Goal: Information Seeking & Learning: Learn about a topic

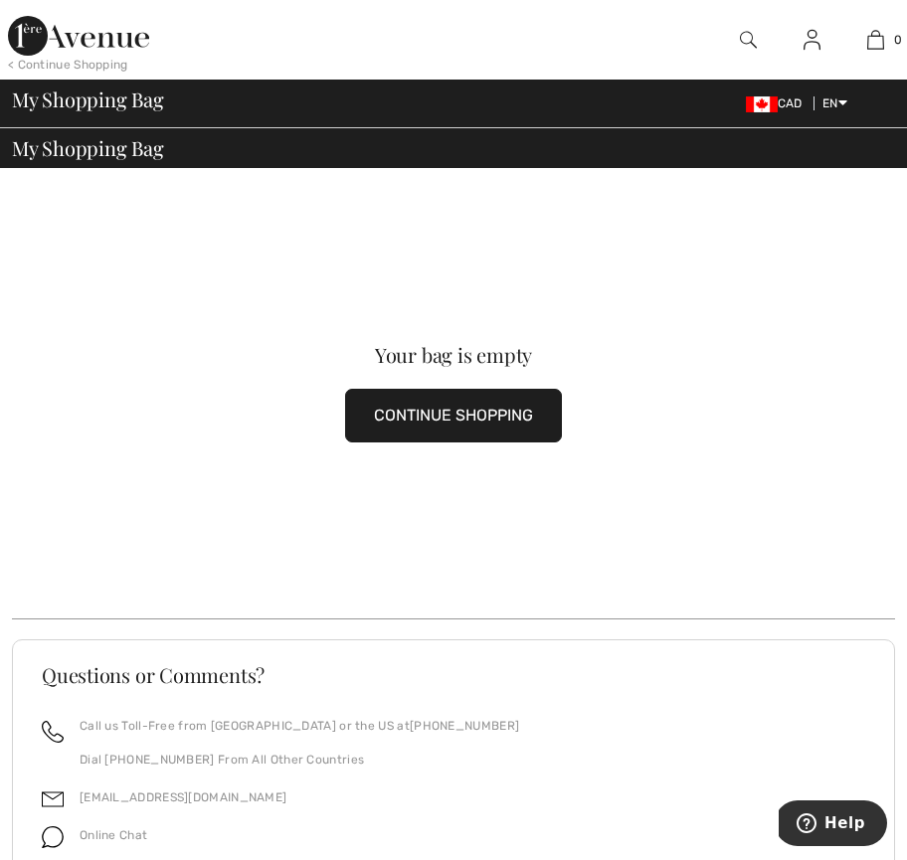
scroll to position [1, 0]
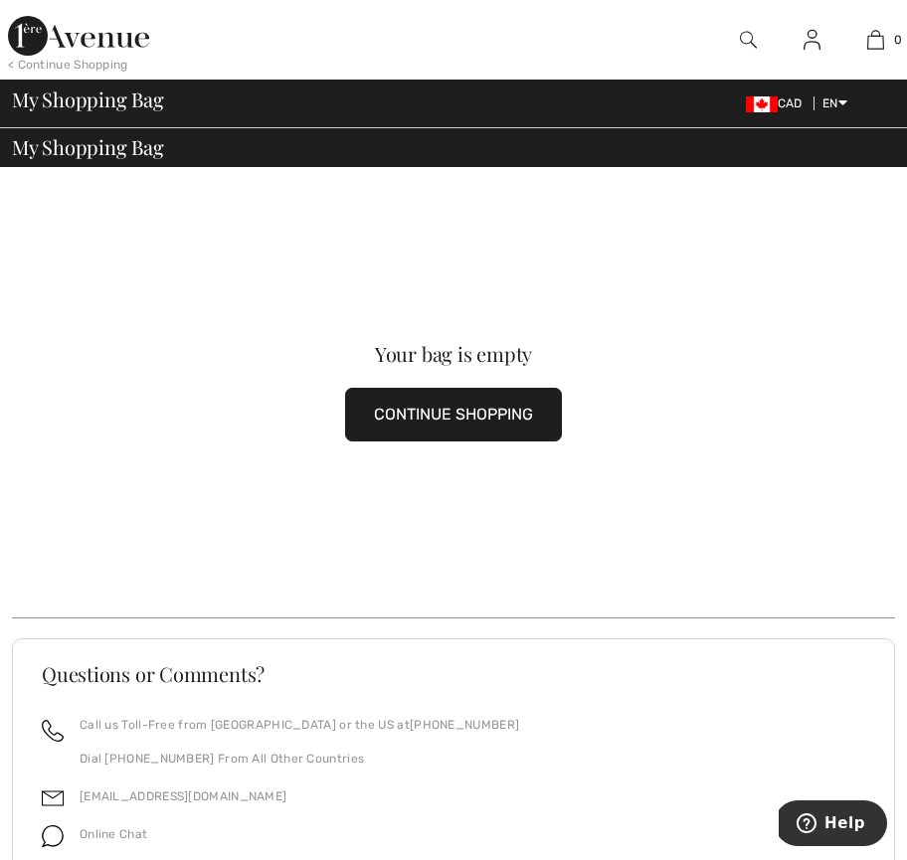
click at [814, 45] on img at bounding box center [811, 40] width 17 height 24
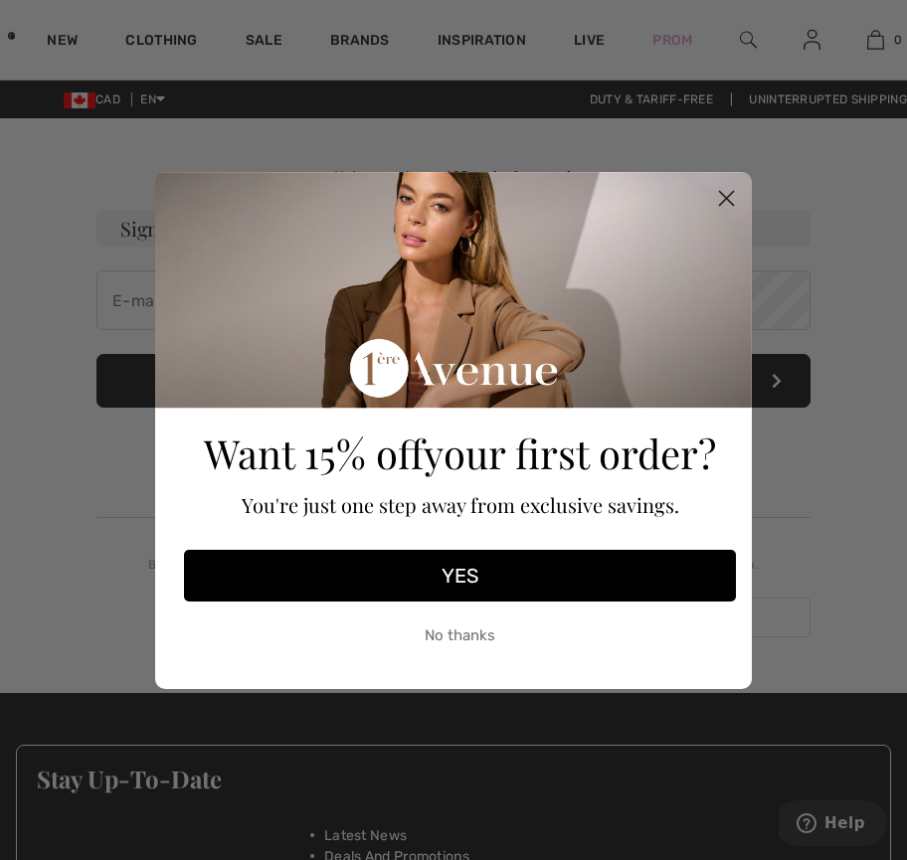
click at [161, 39] on div "Close dialog Want 15% off your first order? You're just one step away from excl…" at bounding box center [453, 430] width 907 height 860
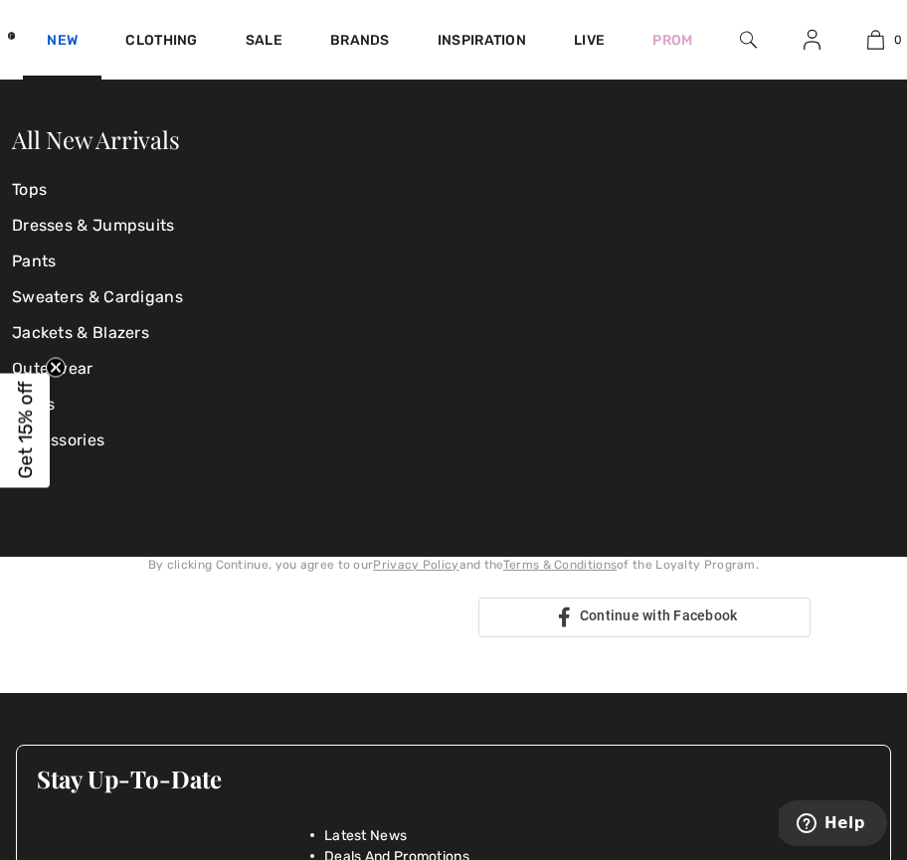
click at [69, 36] on link "New" at bounding box center [62, 42] width 31 height 21
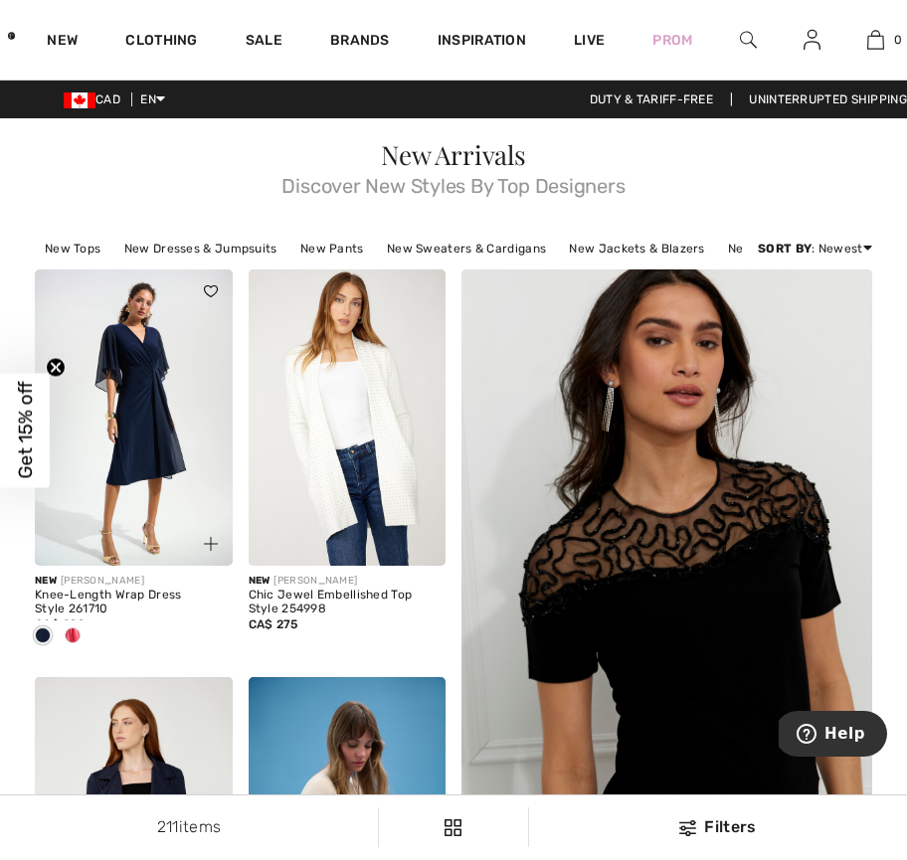
click at [126, 357] on img at bounding box center [134, 417] width 198 height 296
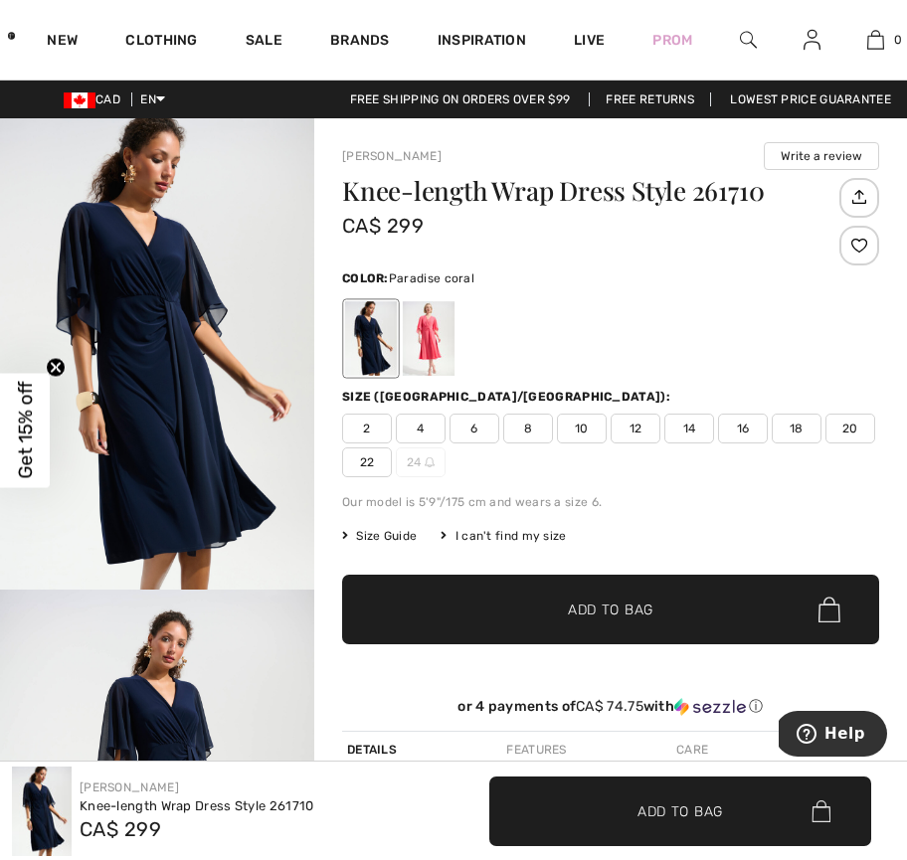
click at [430, 328] on div at bounding box center [429, 338] width 52 height 75
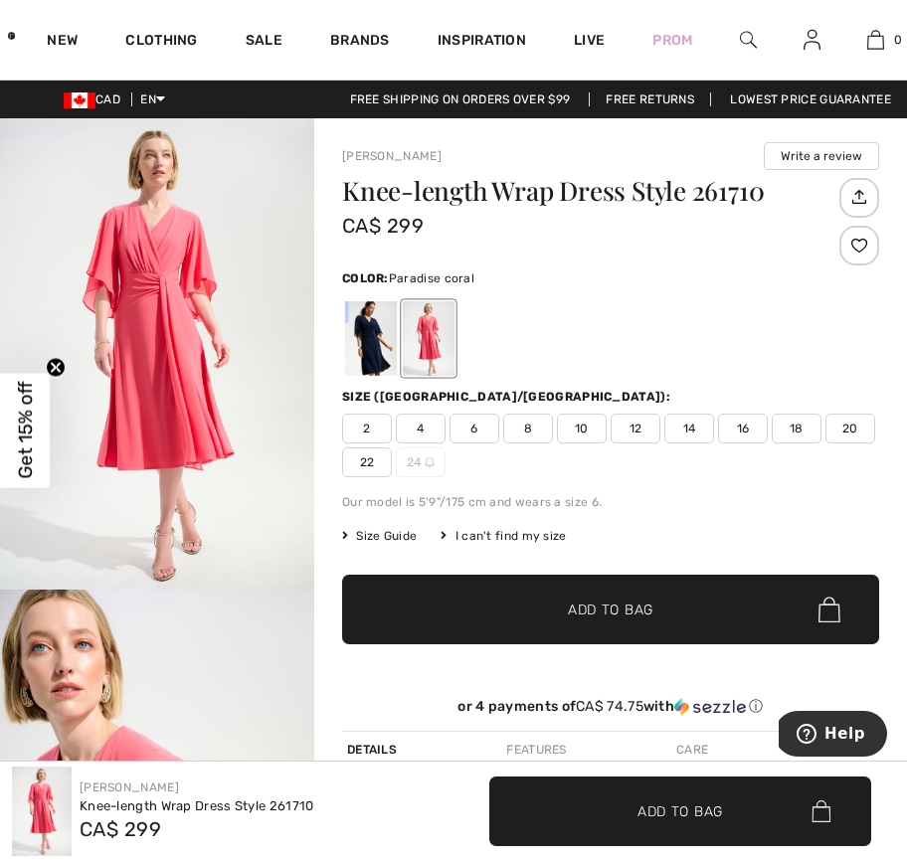
click at [430, 328] on div at bounding box center [429, 338] width 52 height 75
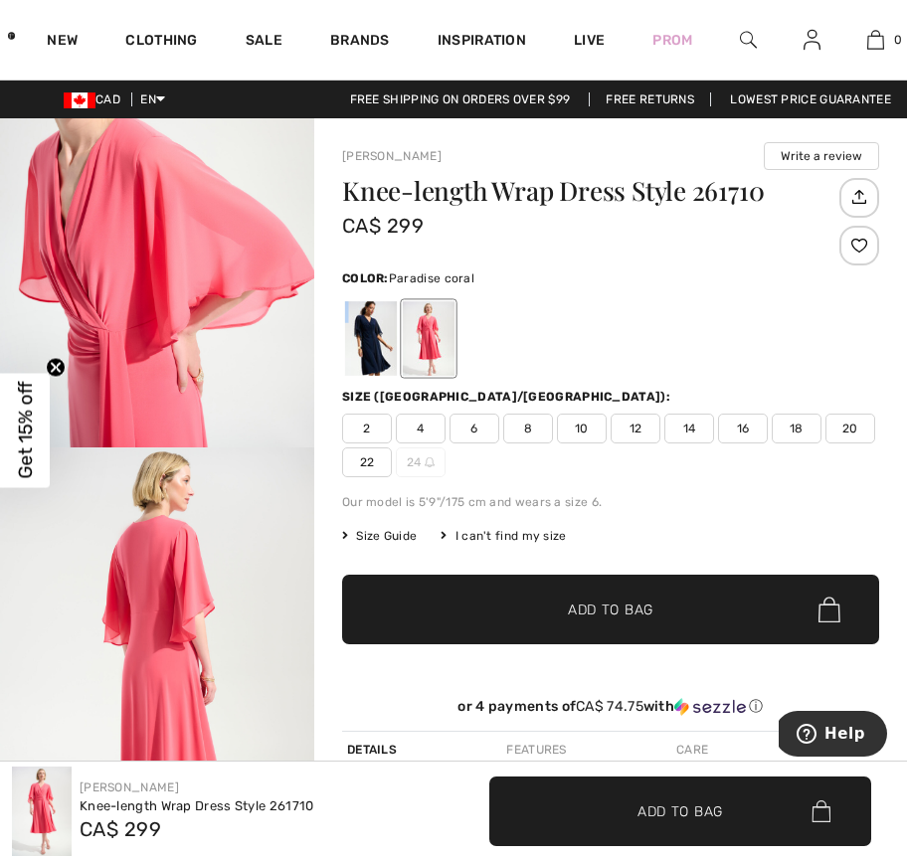
scroll to position [615, 0]
click at [426, 342] on div at bounding box center [429, 338] width 52 height 75
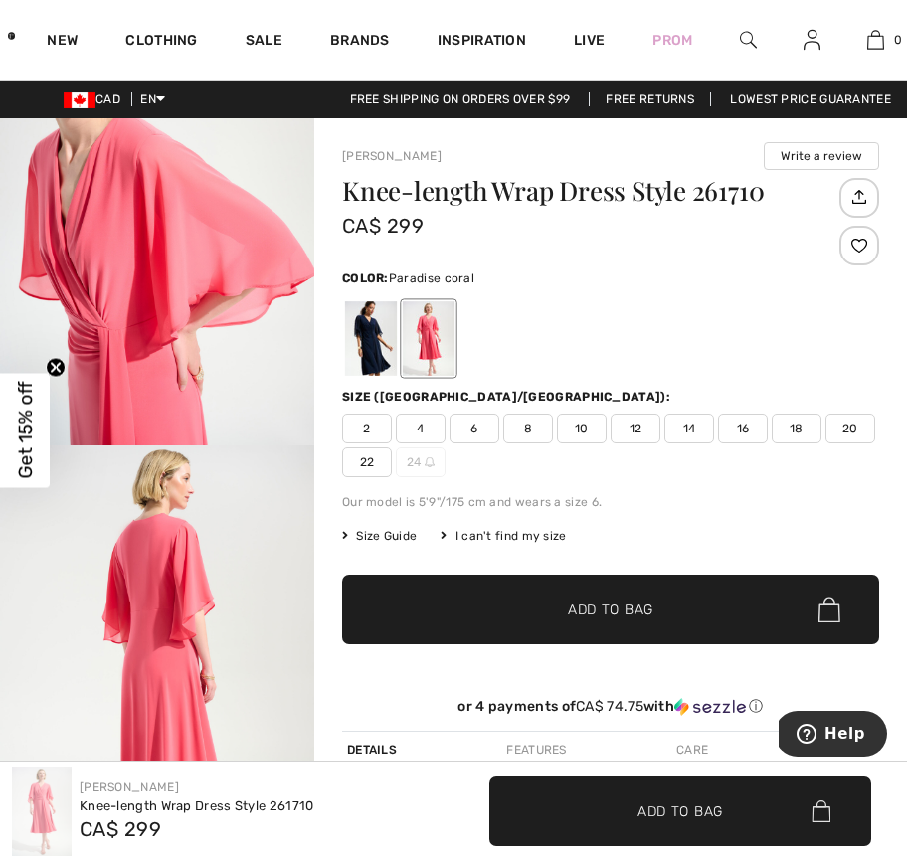
scroll to position [0, 0]
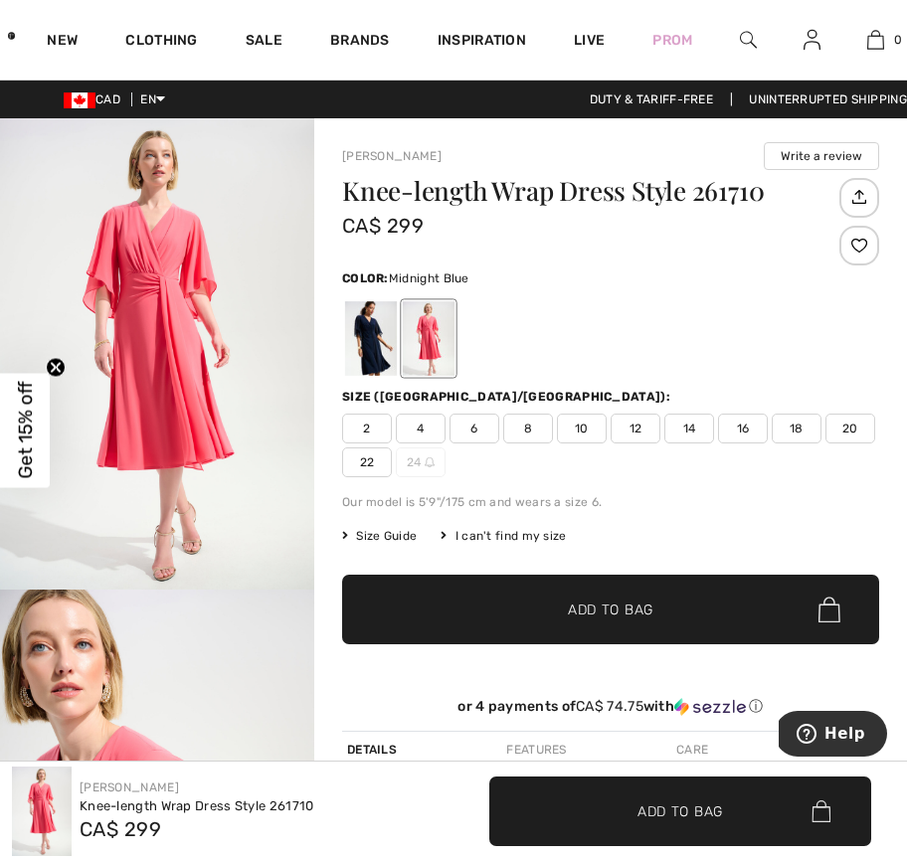
click at [370, 320] on div at bounding box center [371, 338] width 52 height 75
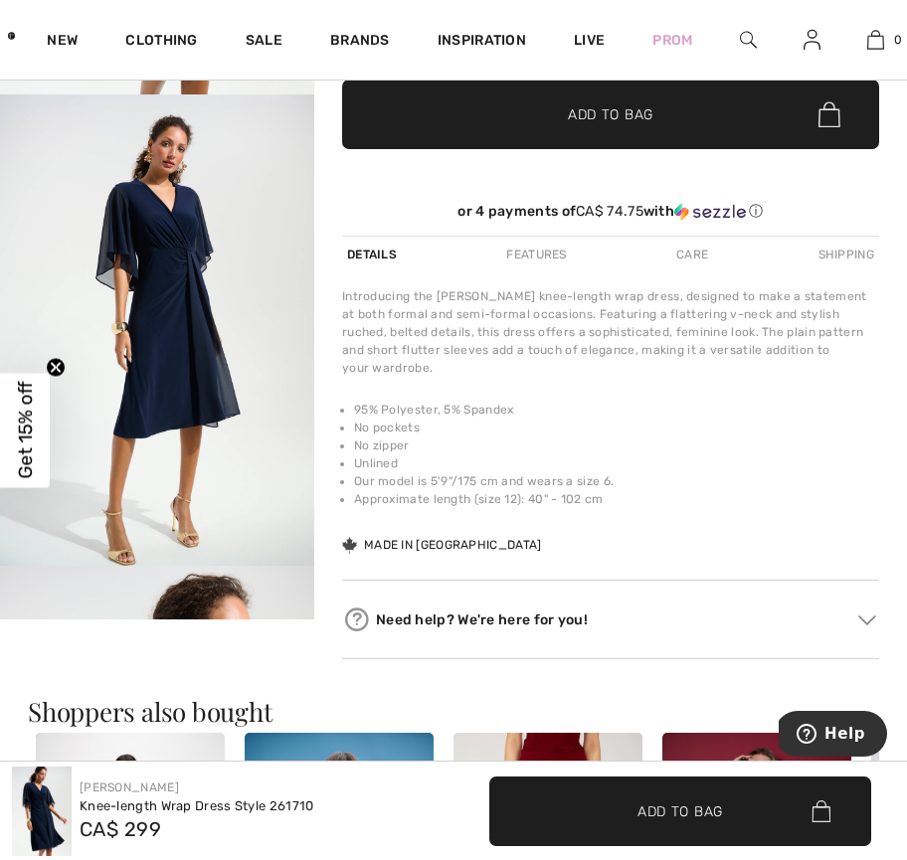
scroll to position [511, 0]
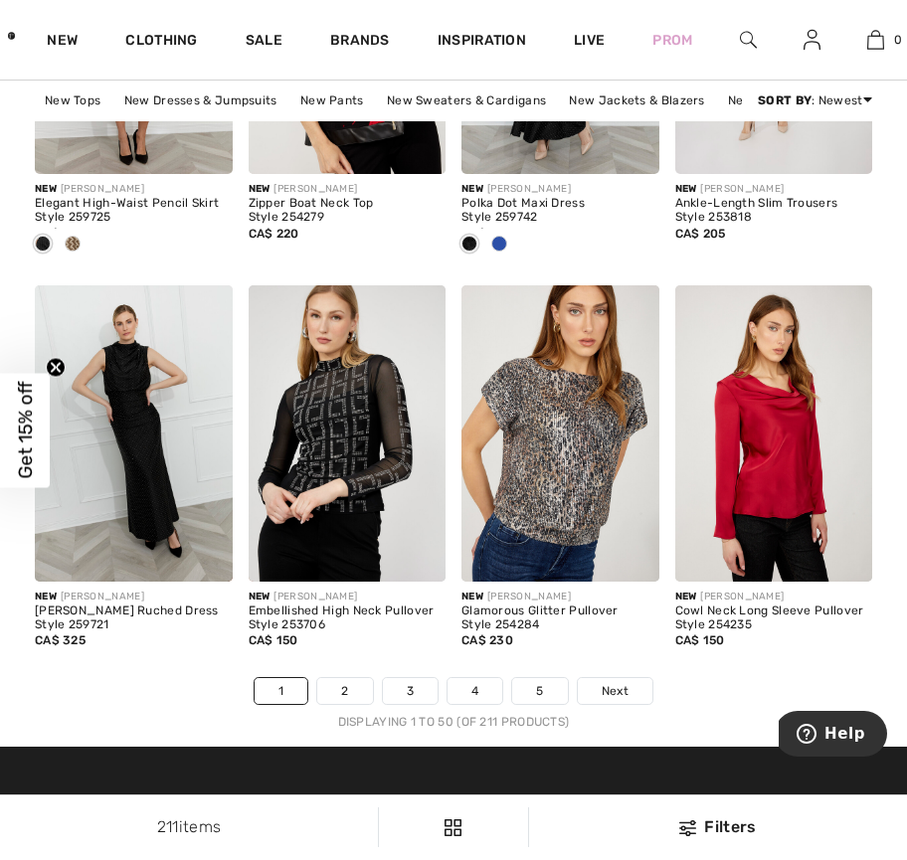
scroll to position [6147, 0]
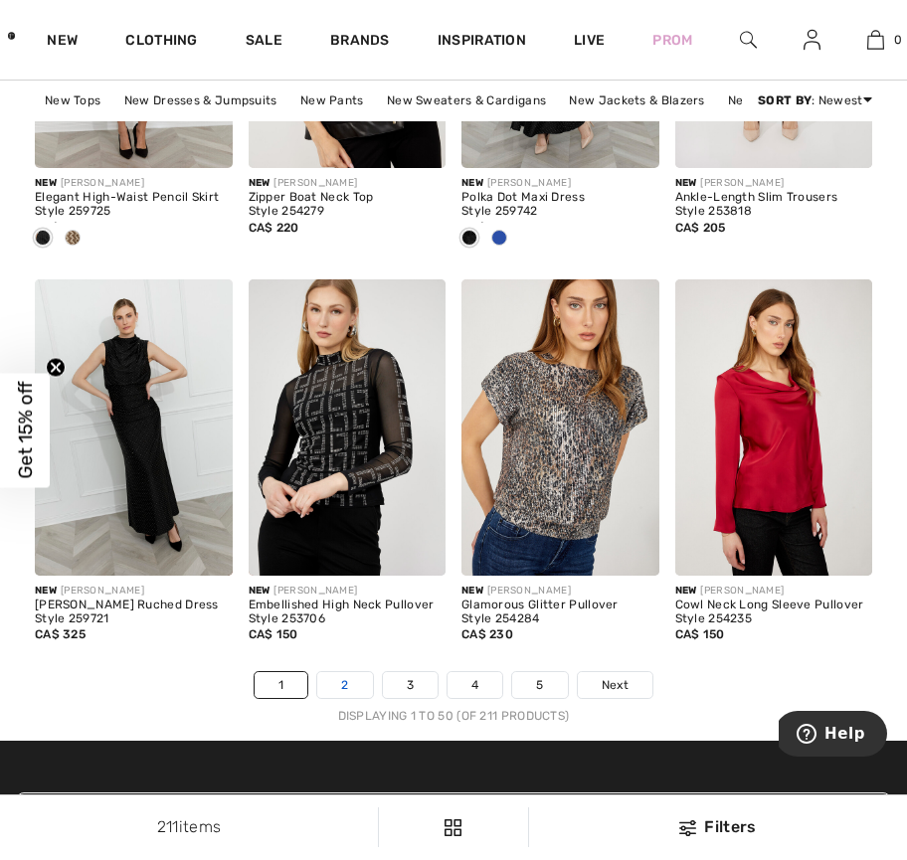
click at [351, 688] on link "2" at bounding box center [344, 685] width 55 height 26
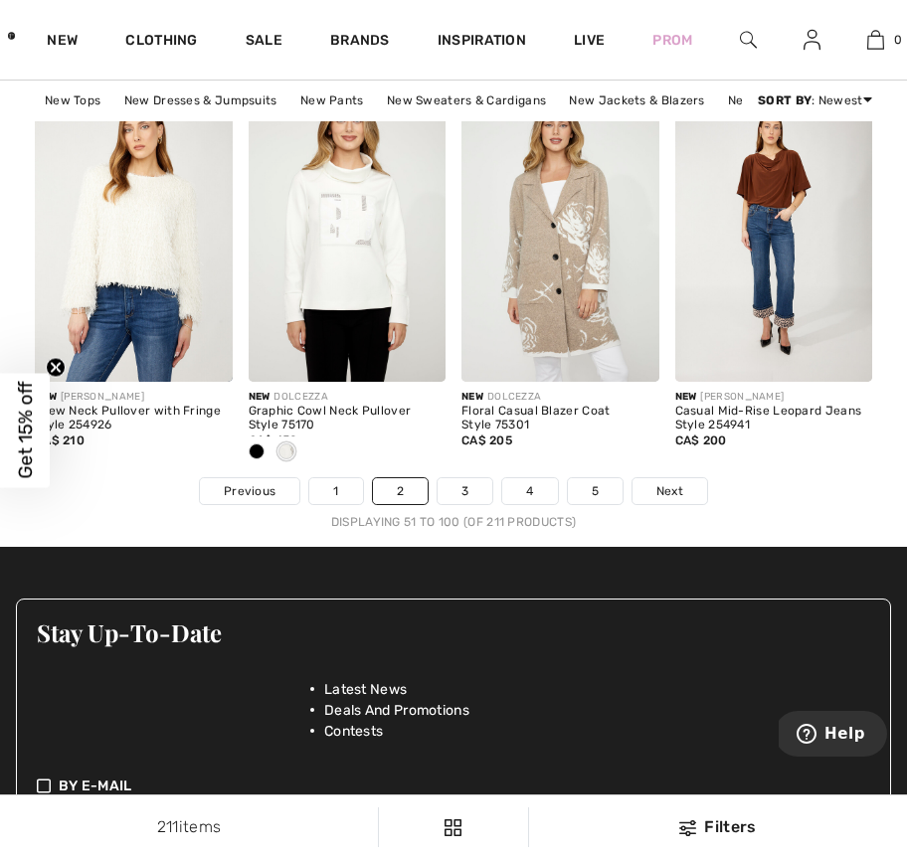
scroll to position [6348, 0]
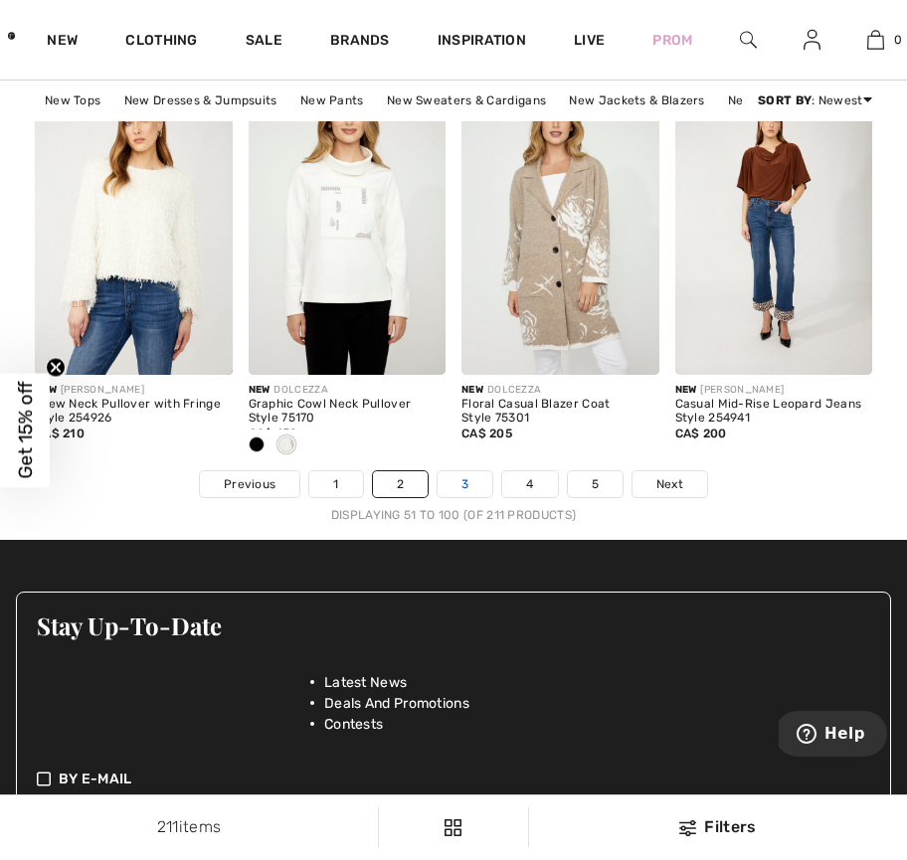
click at [468, 478] on link "3" at bounding box center [464, 484] width 55 height 26
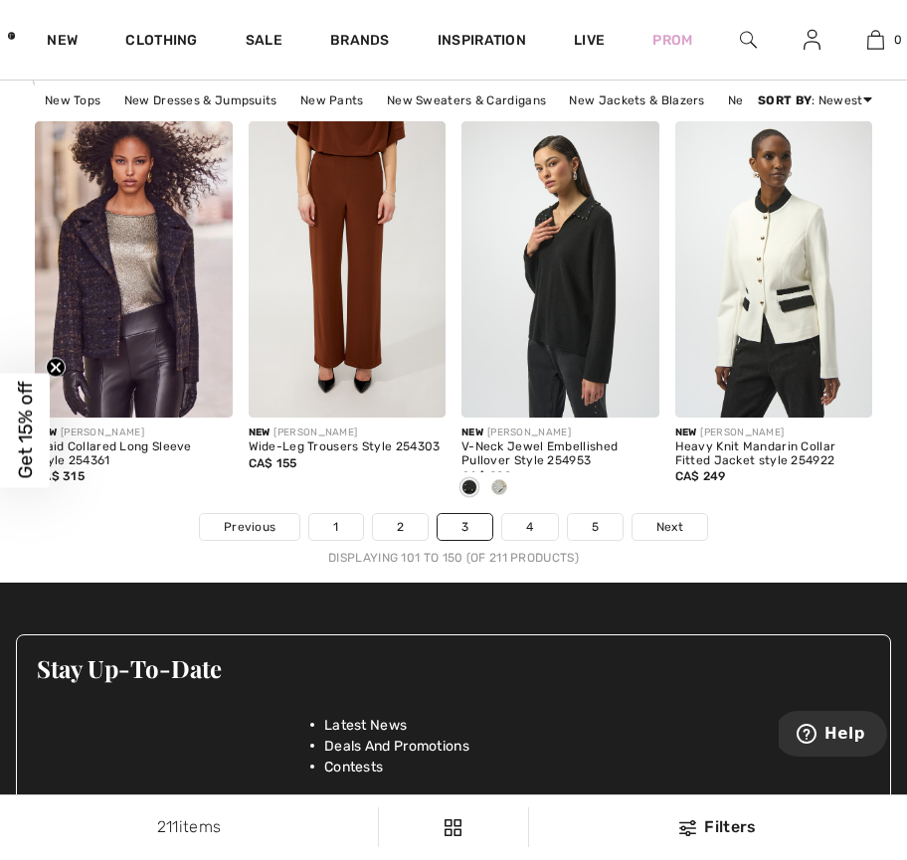
scroll to position [6371, 0]
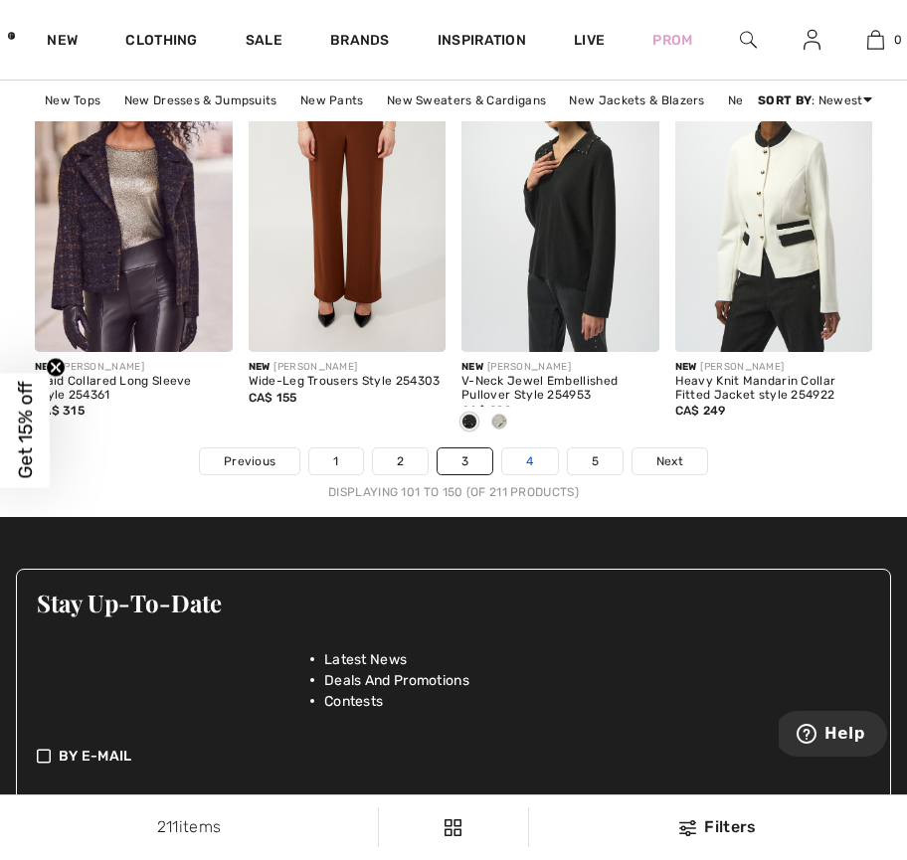
click at [527, 460] on link "4" at bounding box center [529, 461] width 55 height 26
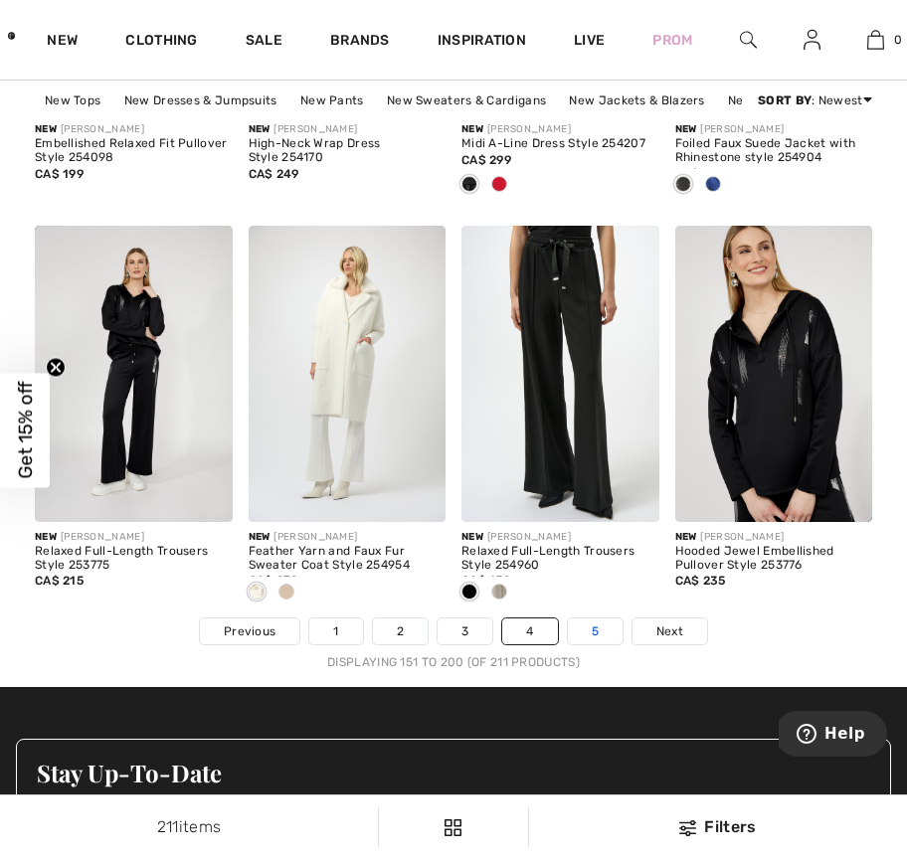
scroll to position [6204, 0]
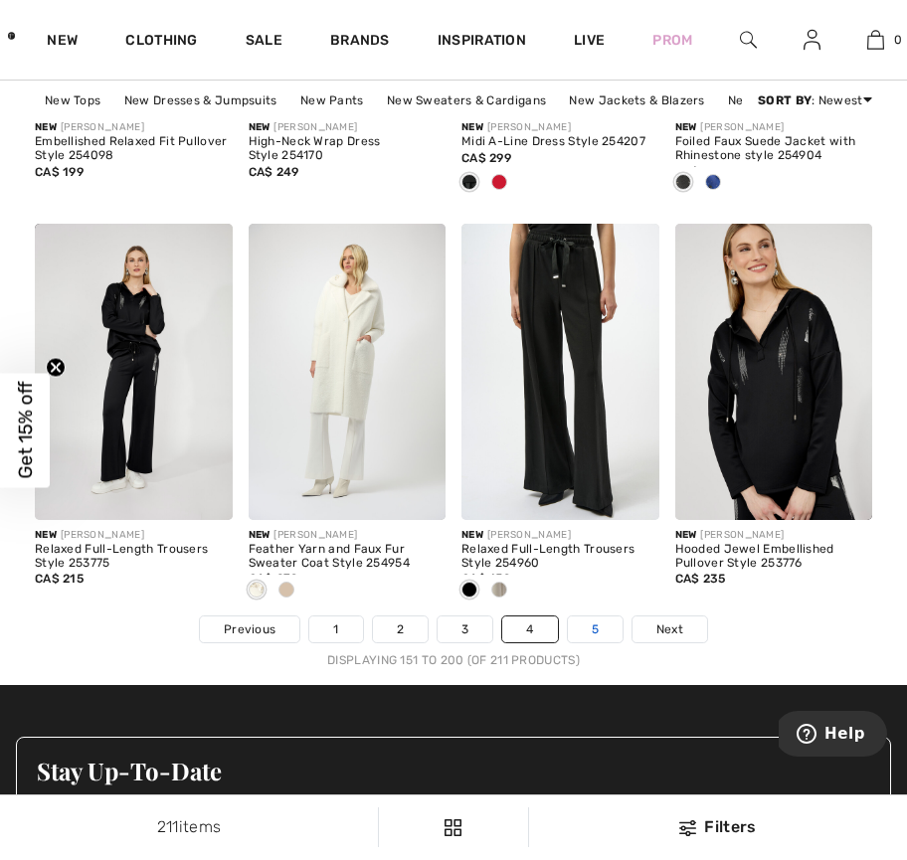
click at [591, 629] on link "5" at bounding box center [595, 629] width 55 height 26
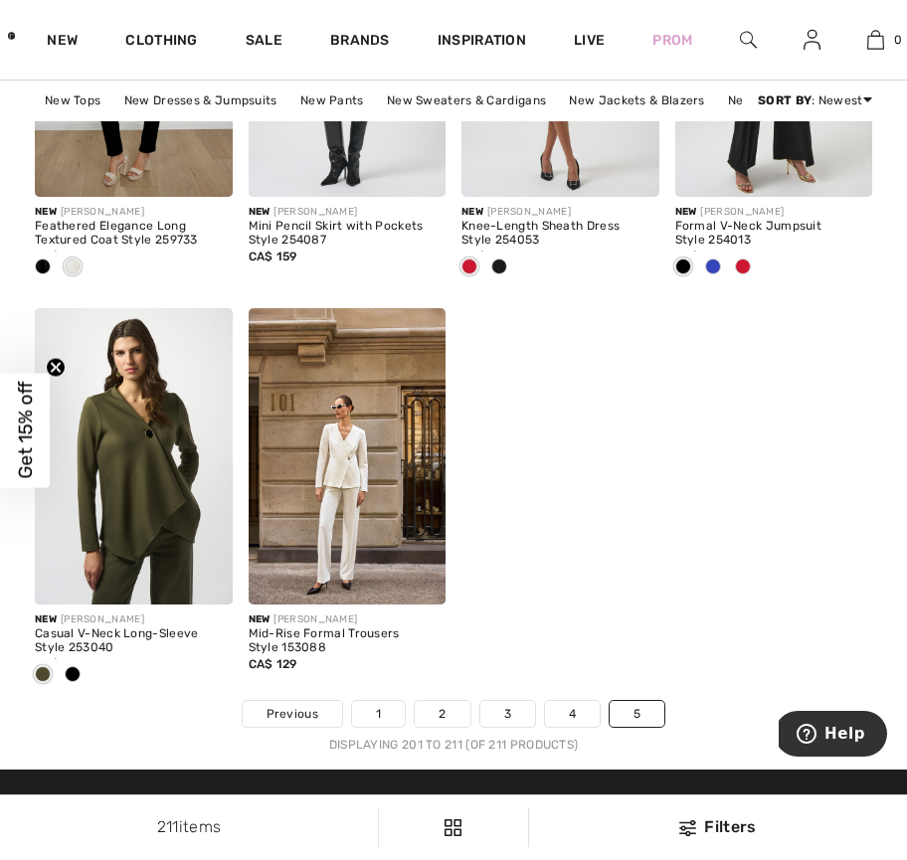
scroll to position [1242, 0]
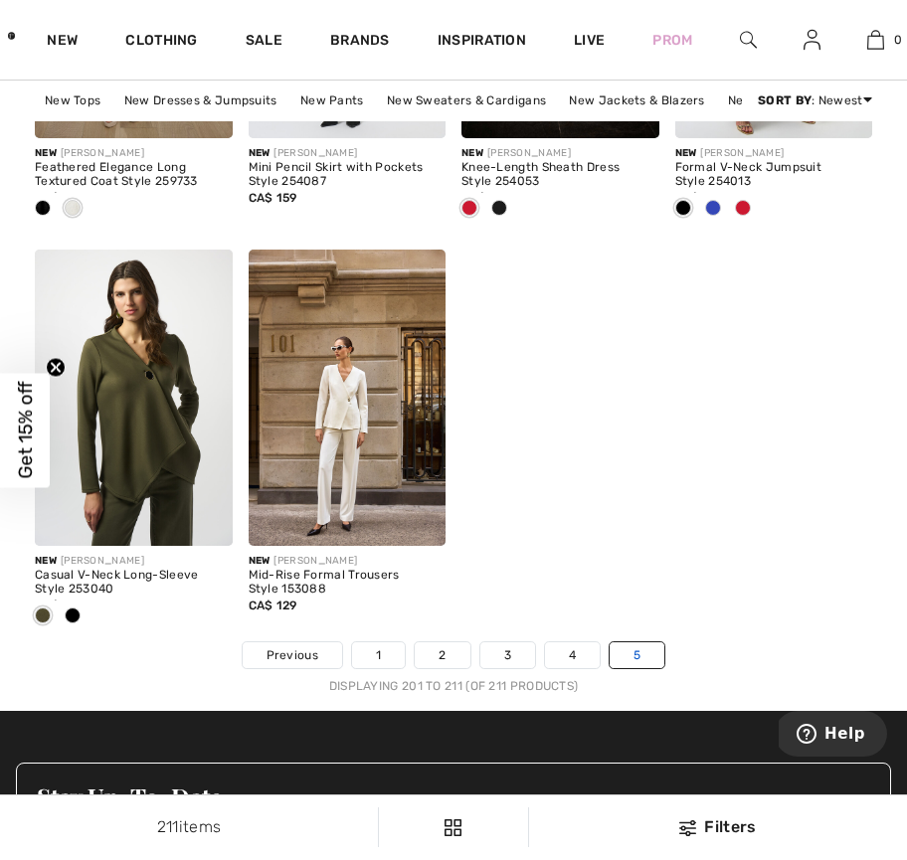
click at [647, 654] on link "5" at bounding box center [636, 655] width 55 height 26
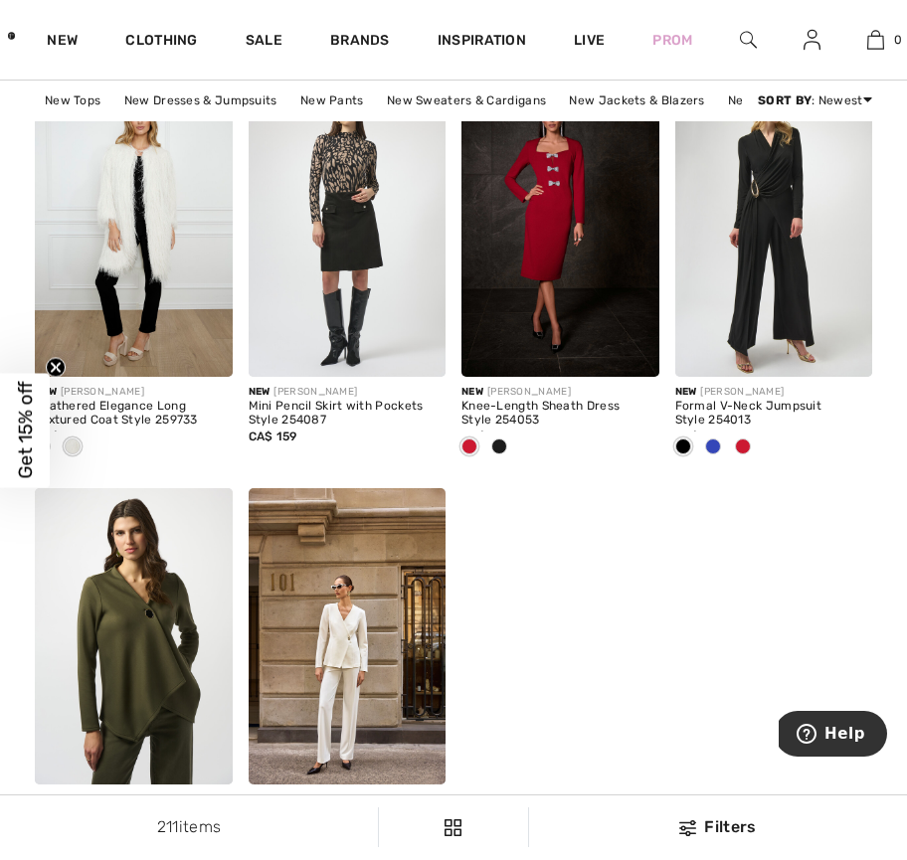
scroll to position [1180, 0]
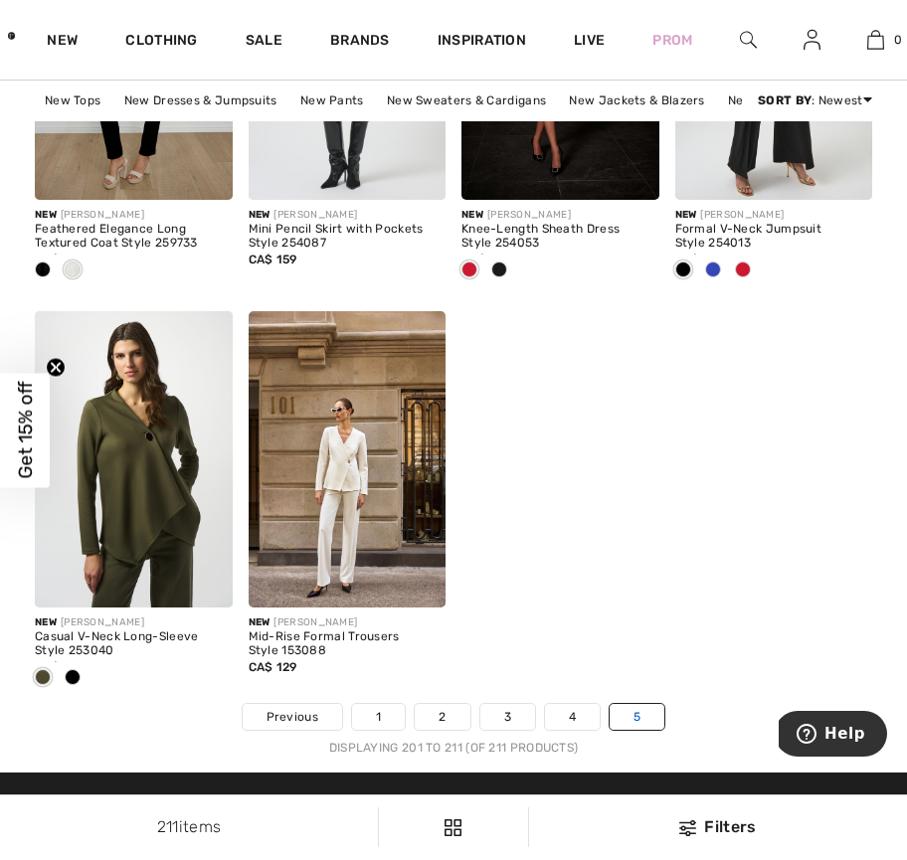
click at [649, 718] on link "5" at bounding box center [636, 717] width 55 height 26
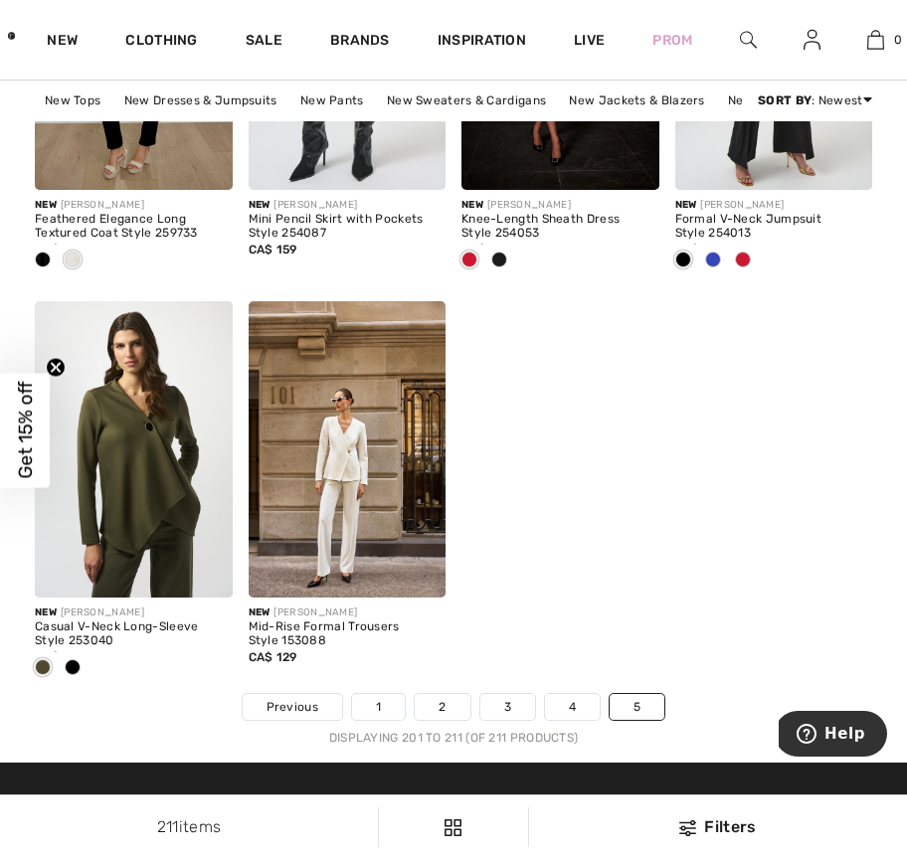
scroll to position [1217, 0]
